Goal: Information Seeking & Learning: Check status

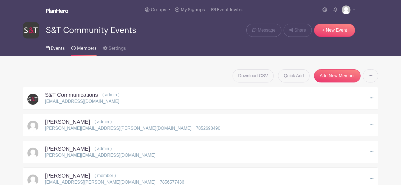
click at [57, 50] on span "Events" at bounding box center [58, 48] width 14 height 4
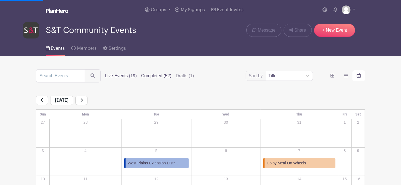
click at [155, 77] on label "Completed (52)" at bounding box center [156, 75] width 30 height 7
click at [0, 0] on input "Completed (52)" at bounding box center [0, 0] width 0 height 0
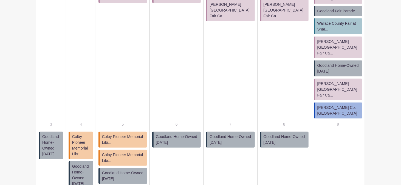
scroll to position [186, 0]
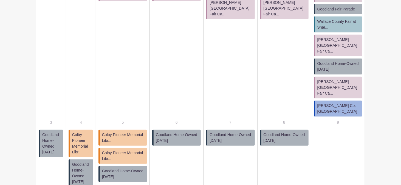
click at [190, 140] on span "Goodland Home-Owned [DATE]" at bounding box center [177, 138] width 43 height 12
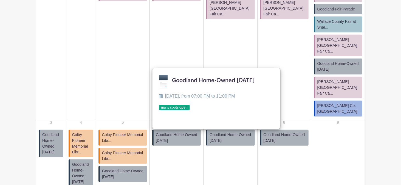
click at [190, 140] on span "Goodland Home-Owned [DATE]" at bounding box center [177, 138] width 43 height 12
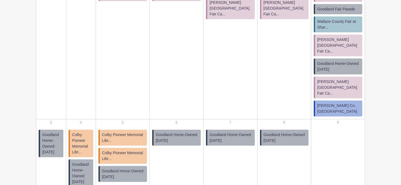
click at [190, 140] on span "Goodland Home-Owned [DATE]" at bounding box center [177, 138] width 43 height 12
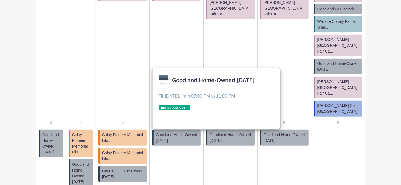
click at [159, 110] on link at bounding box center [159, 110] width 0 height 0
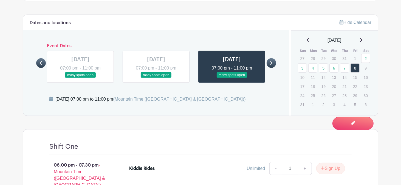
scroll to position [288, 0]
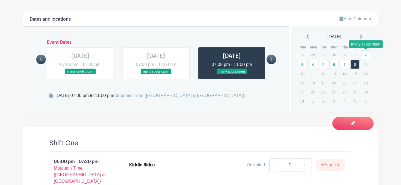
click at [364, 55] on link "2" at bounding box center [365, 54] width 9 height 9
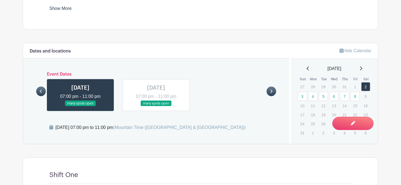
scroll to position [257, 0]
